Goal: Check status: Check status

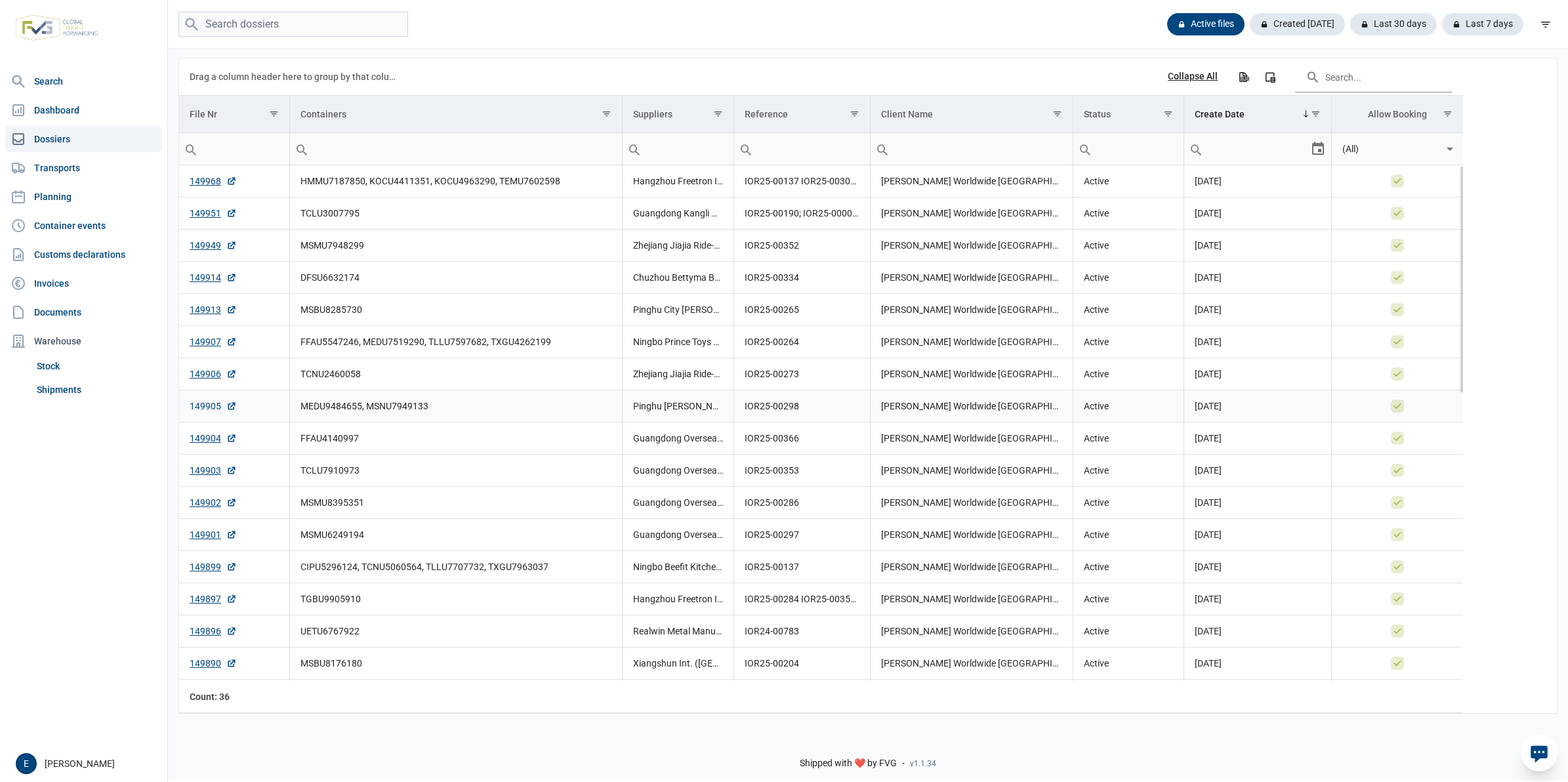
click at [198, 404] on link "149905" at bounding box center [213, 406] width 47 height 13
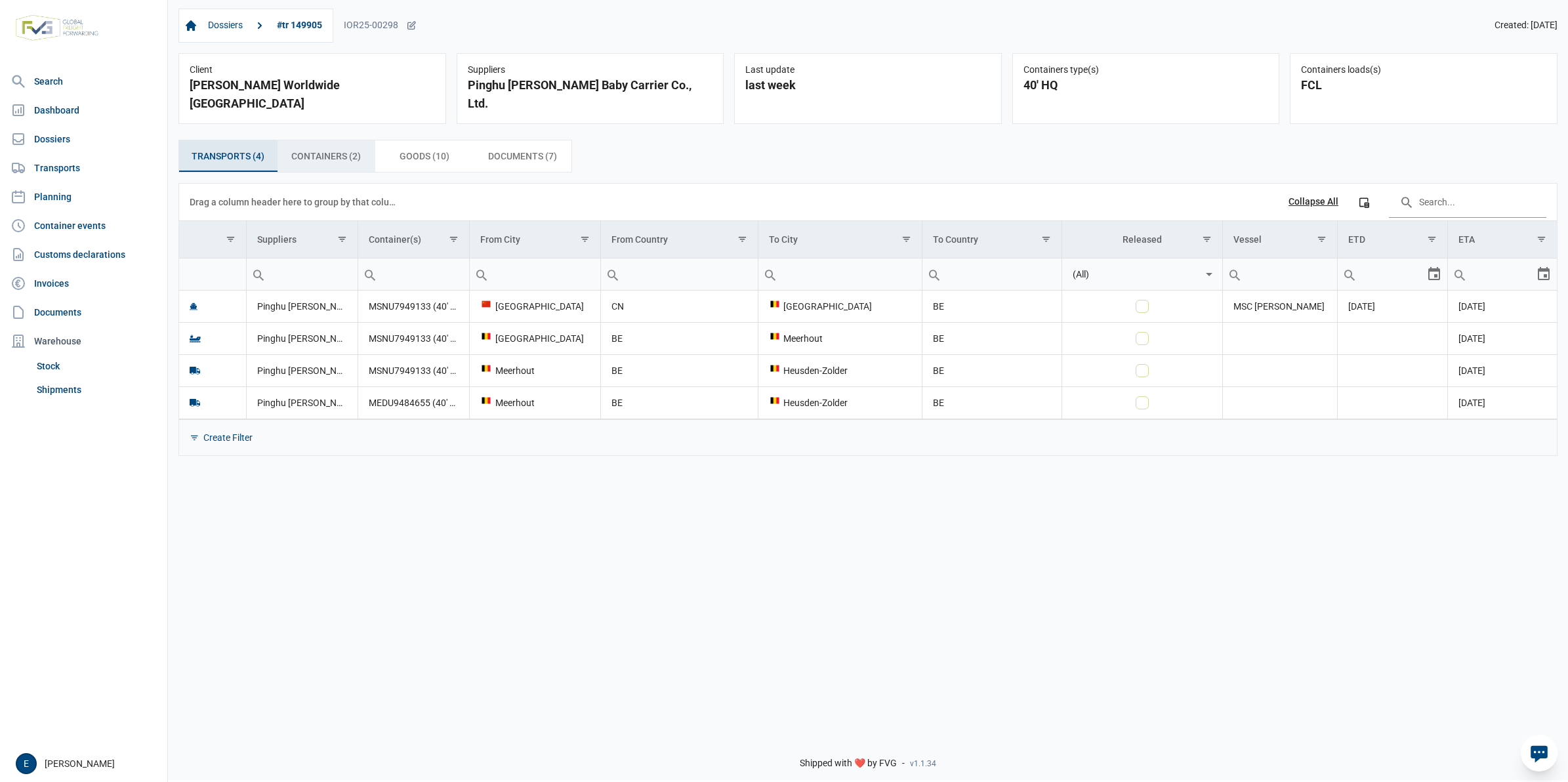
click at [336, 153] on div "Containers (2) Containers (2)" at bounding box center [326, 156] width 98 height 32
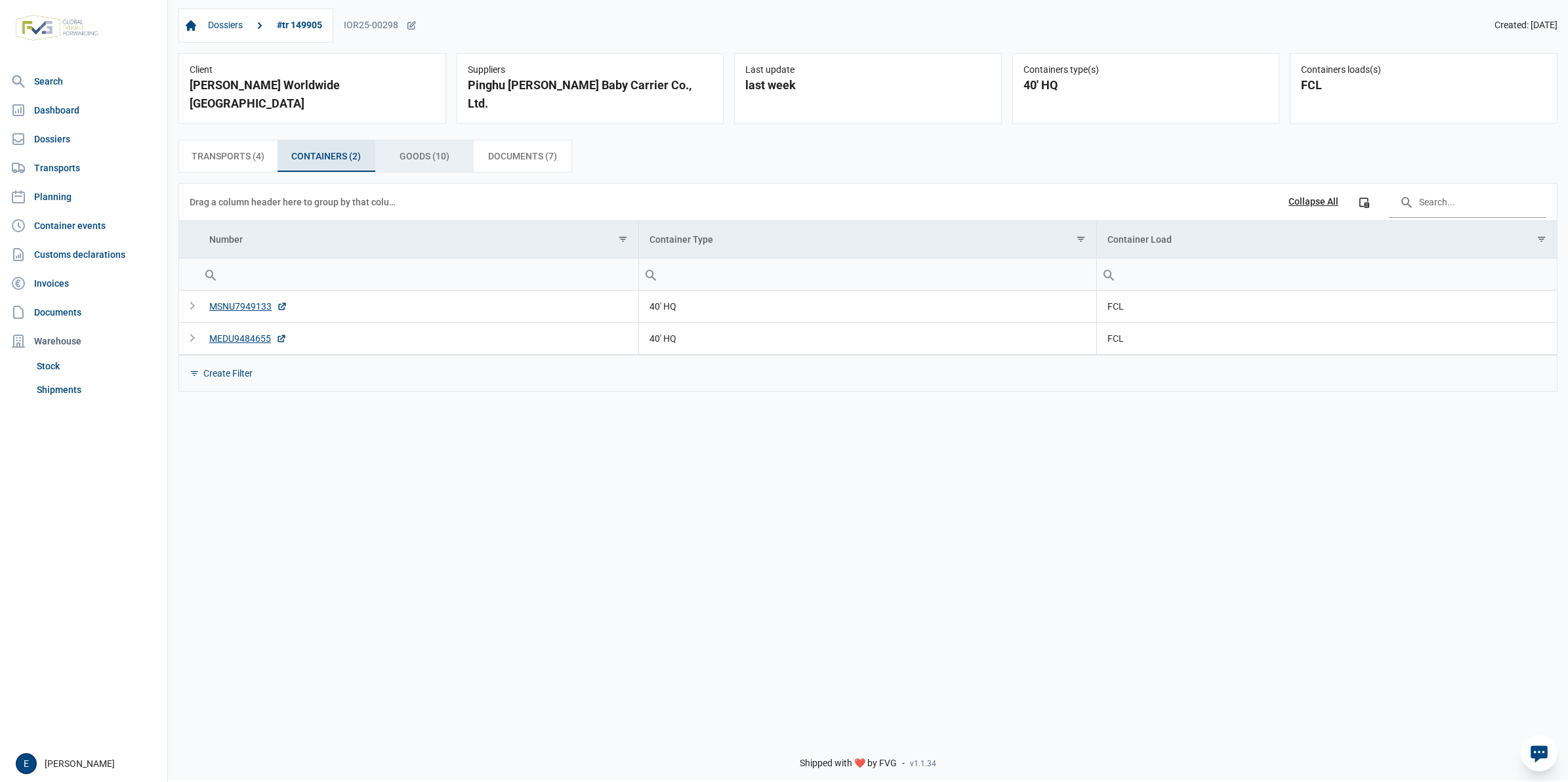
click at [418, 148] on span "Goods (10) Goods (10)" at bounding box center [424, 156] width 49 height 15
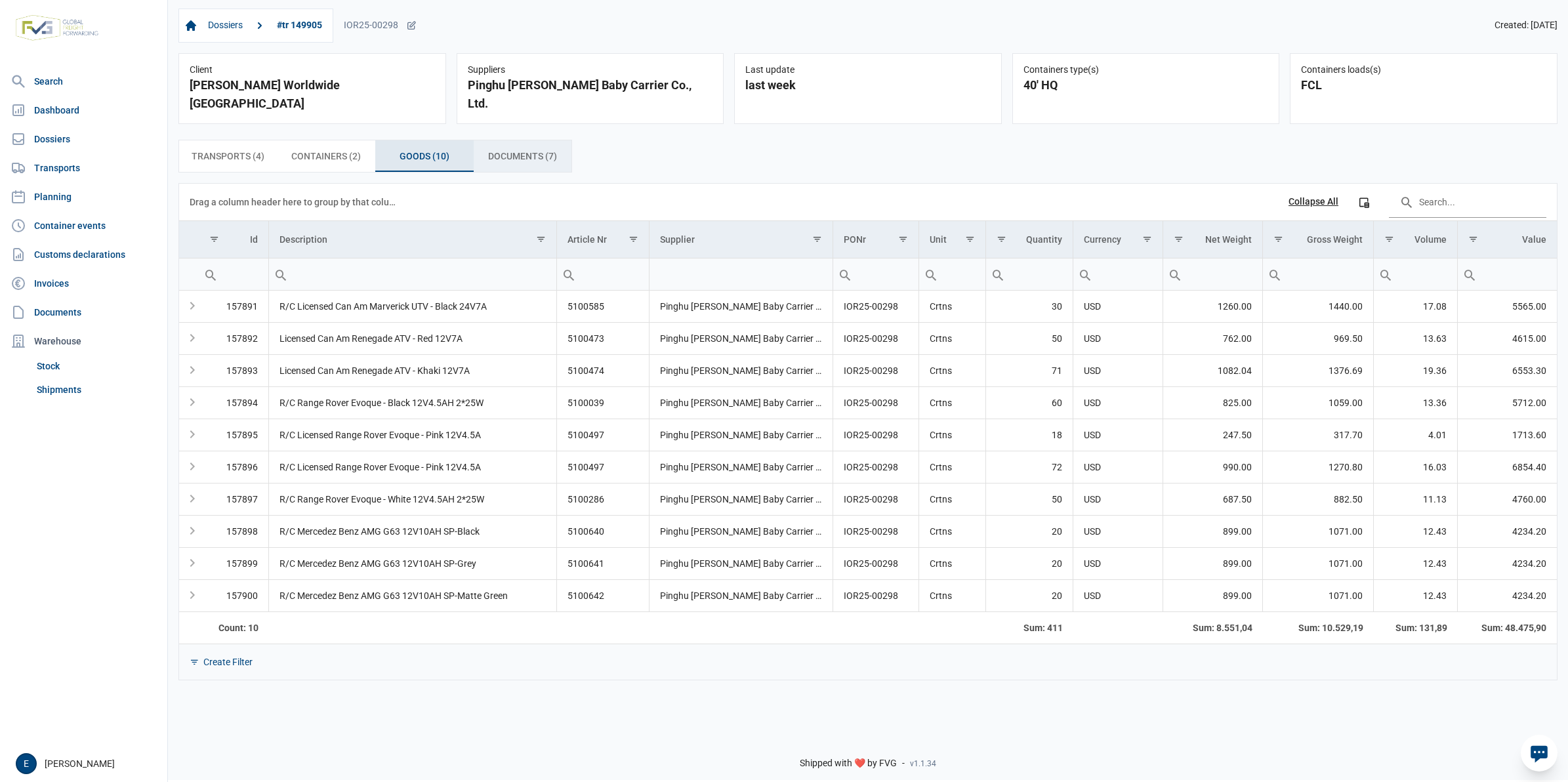
click at [516, 148] on span "Documents (7) Documents (7)" at bounding box center [522, 156] width 69 height 15
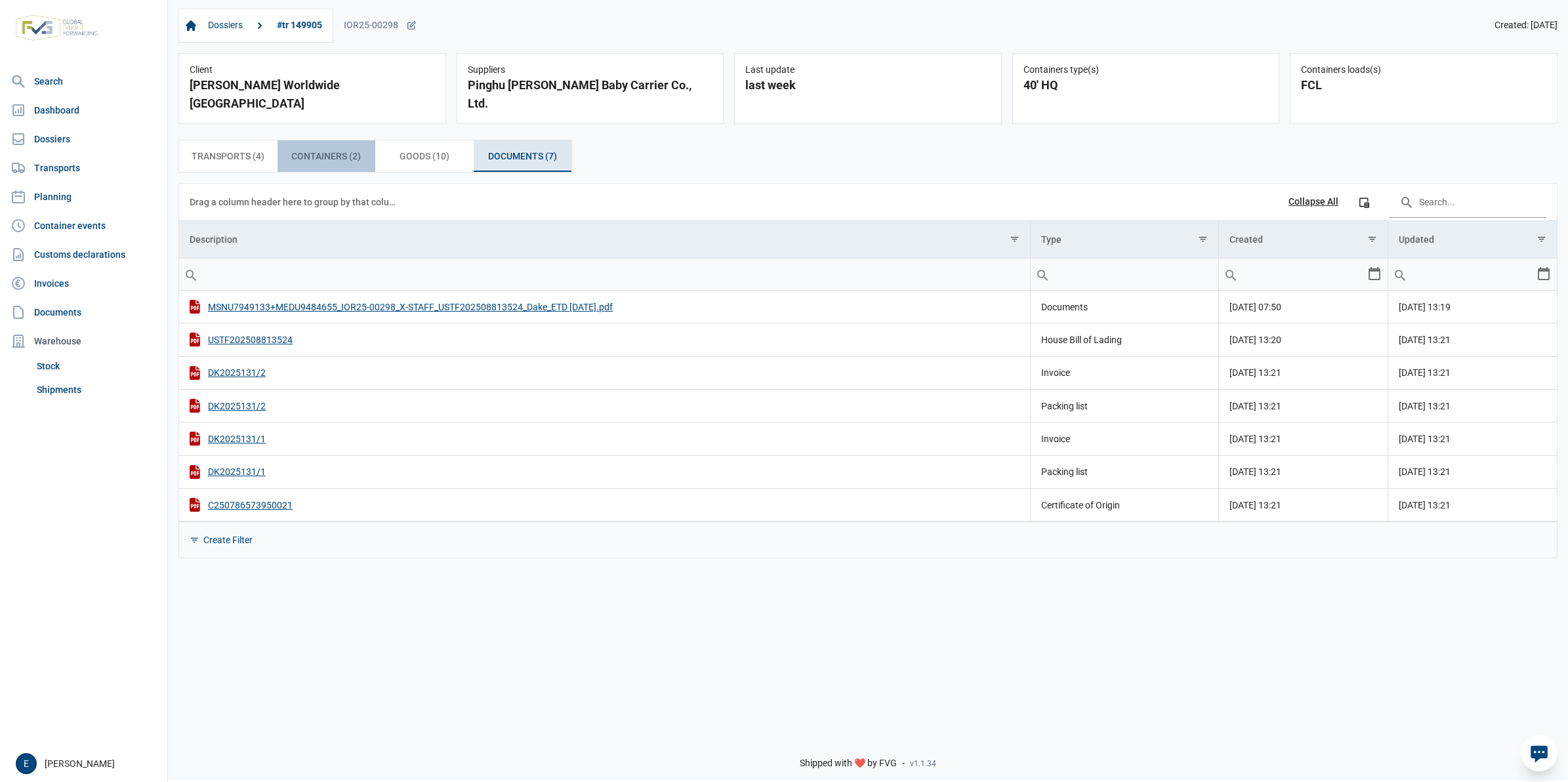
click at [353, 148] on span "Containers (2) Containers (2)" at bounding box center [326, 156] width 70 height 15
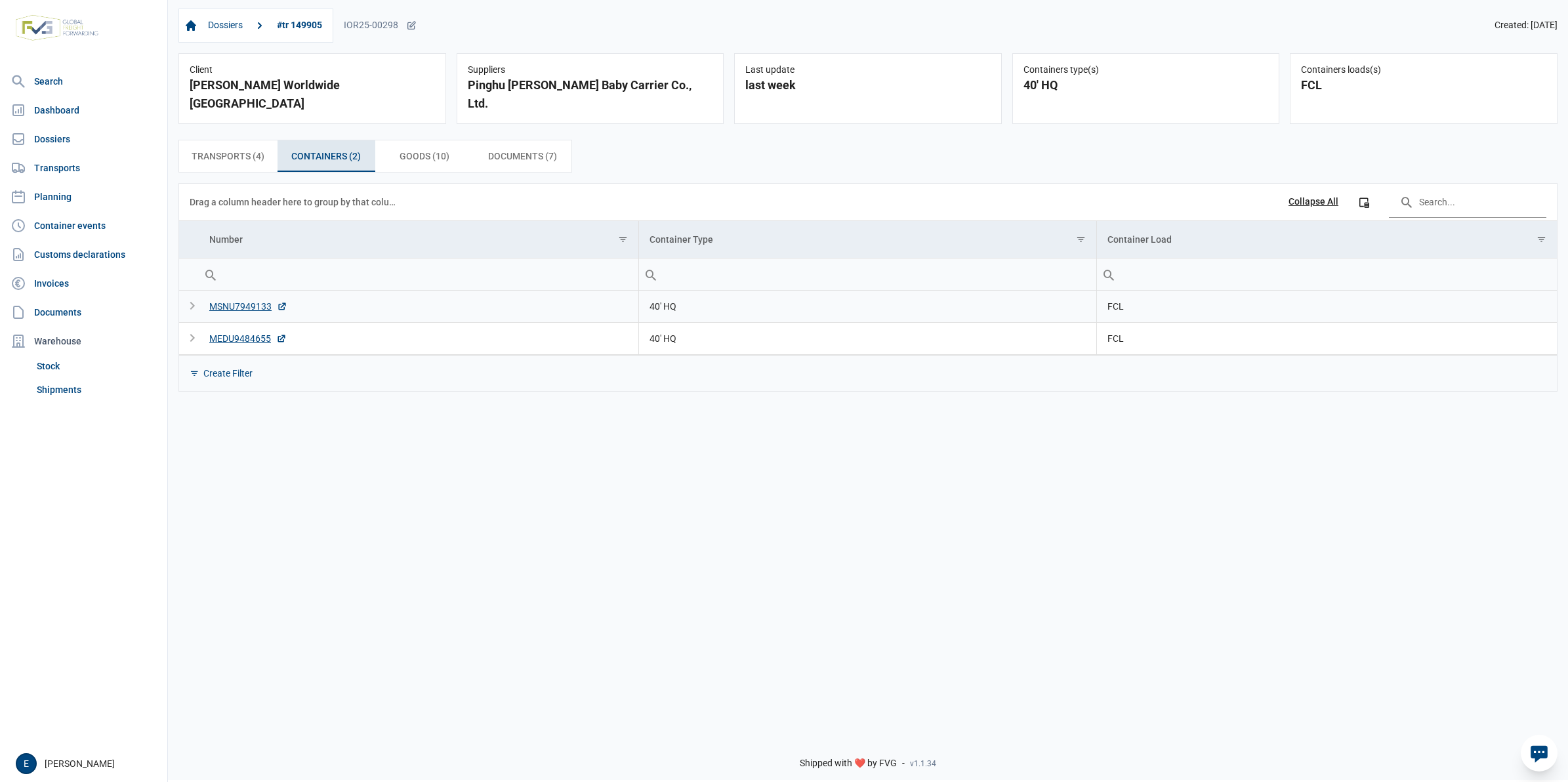
click at [188, 298] on div "Expand" at bounding box center [191, 306] width 15 height 15
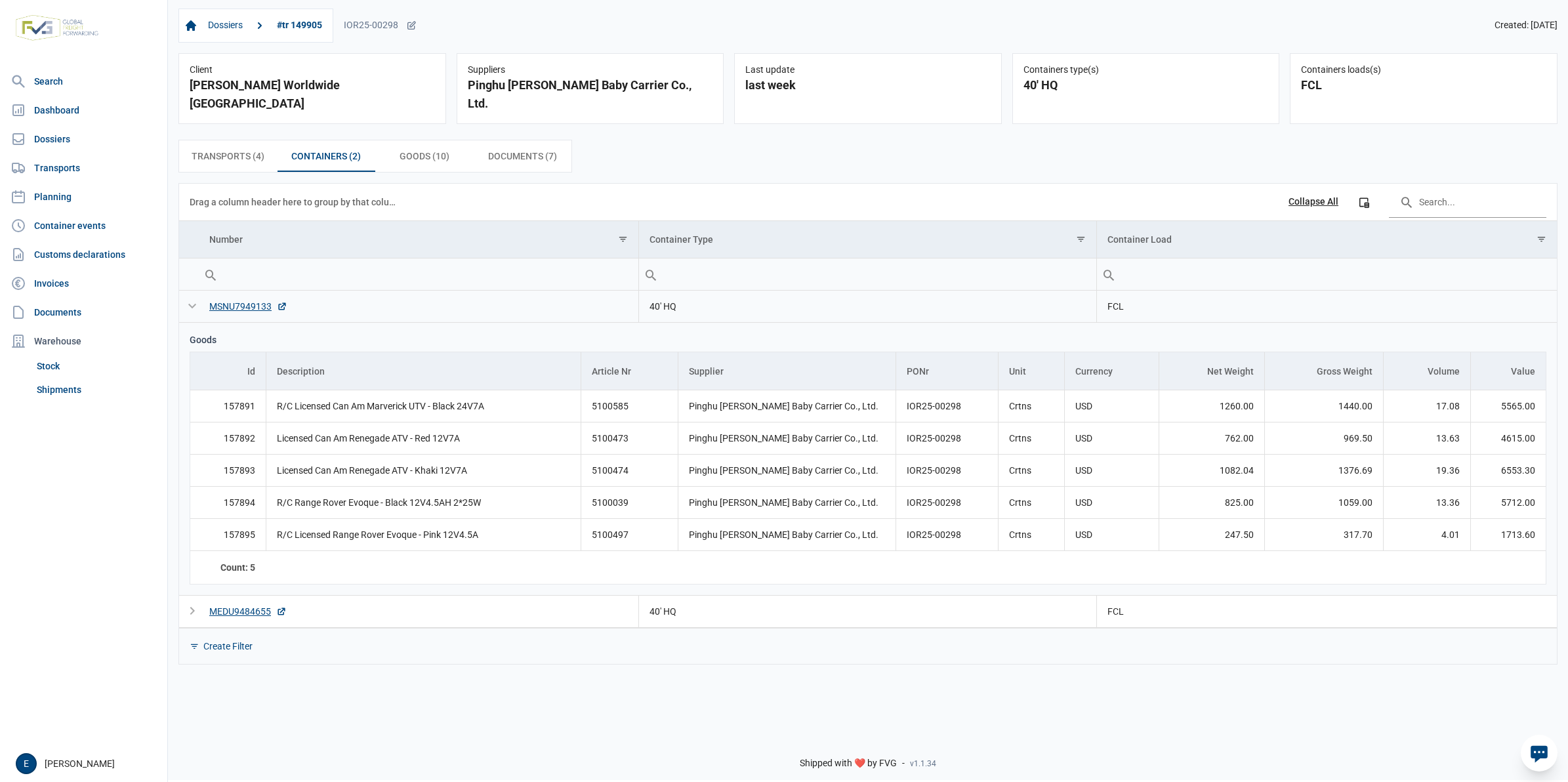
click at [195, 298] on div "Collapse" at bounding box center [191, 306] width 15 height 15
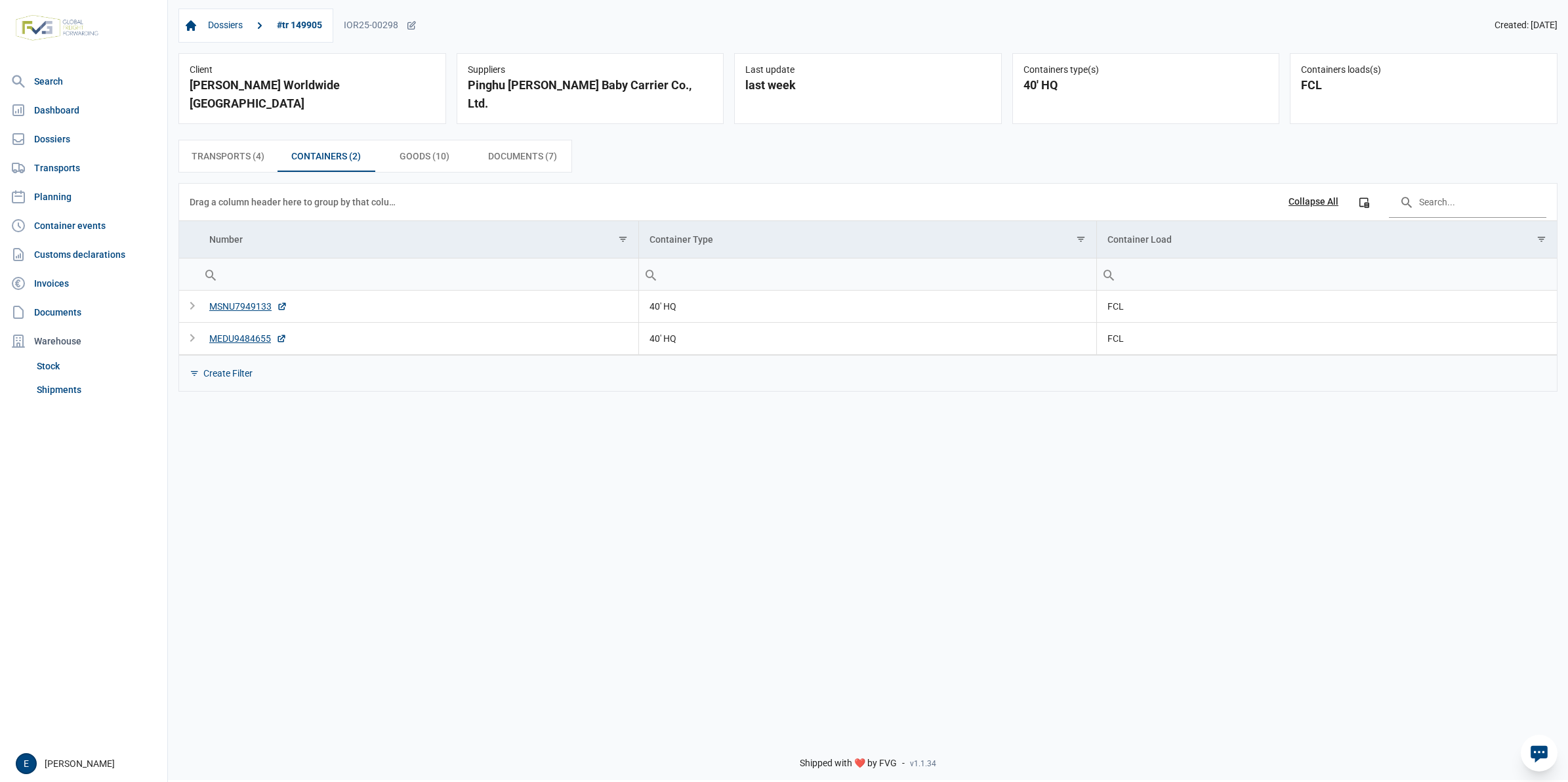
click at [1163, 452] on div "Dossiers #tr 149905 IOR25-00298 Created: 26-08-2025 Client BergHOFF Worldwide N…" at bounding box center [868, 361] width 1400 height 726
